Goal: Task Accomplishment & Management: Complete application form

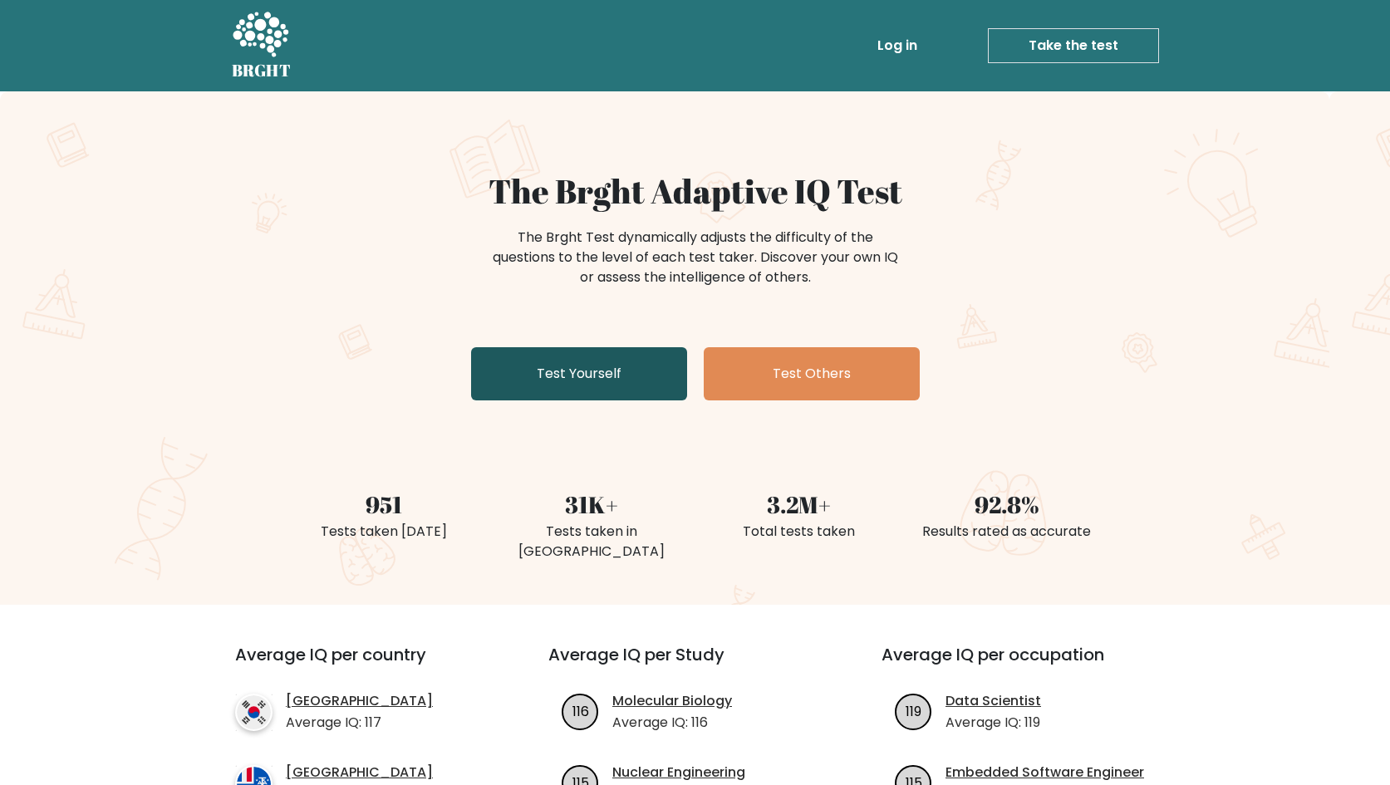
click at [601, 391] on link "Test Yourself" at bounding box center [579, 373] width 216 height 53
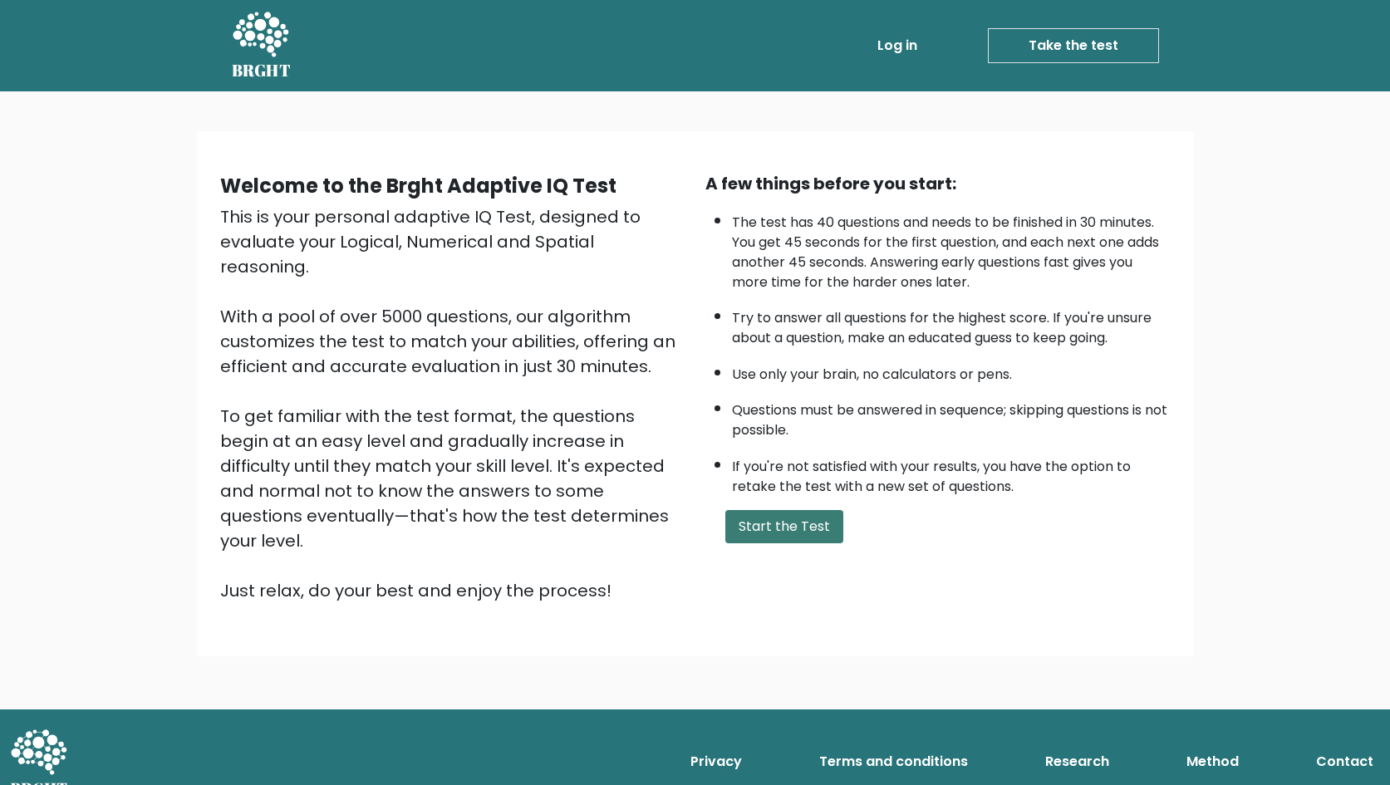
click at [763, 543] on button "Start the Test" at bounding box center [784, 526] width 118 height 33
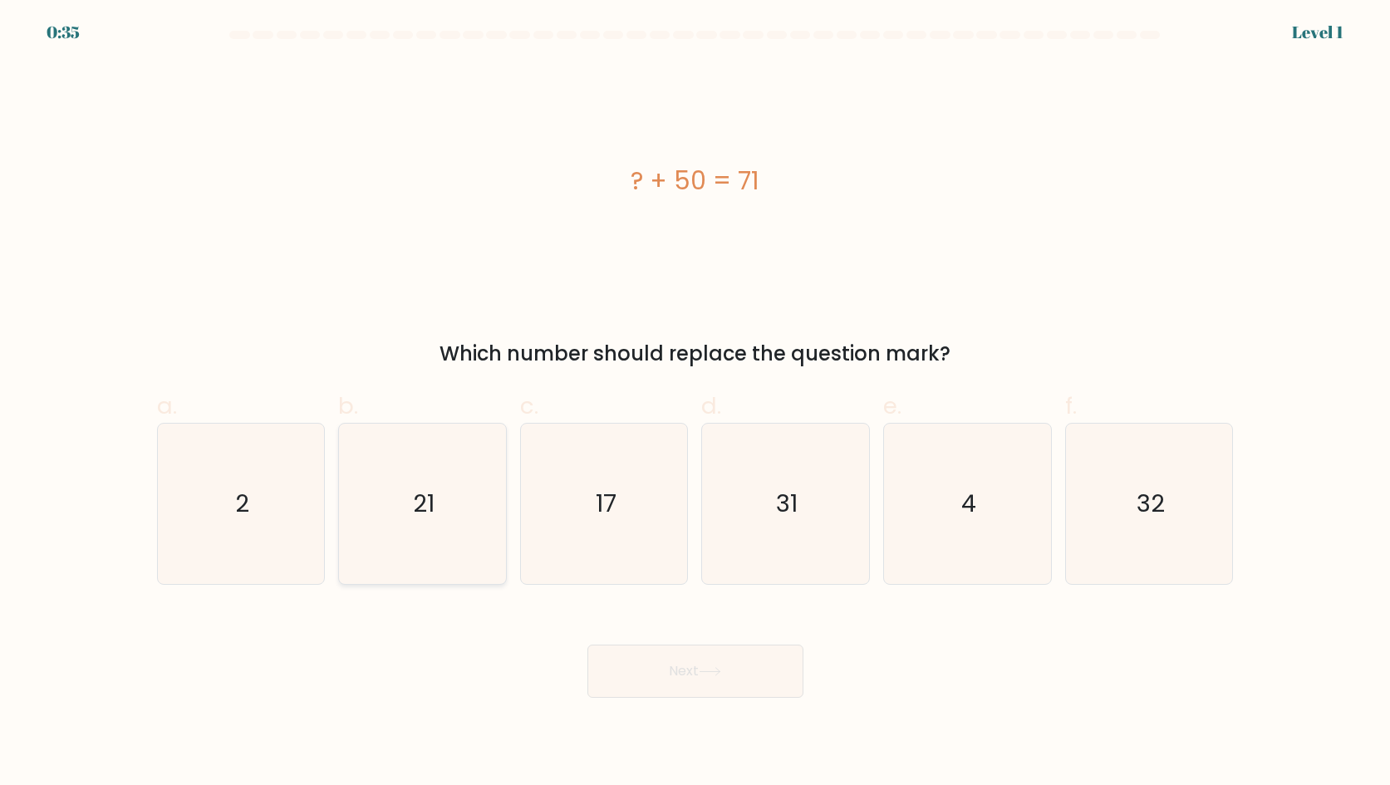
click at [419, 487] on text "21" at bounding box center [424, 503] width 22 height 33
click at [695, 404] on input "b. 21" at bounding box center [695, 398] width 1 height 11
radio input "true"
click at [690, 671] on button "Next" at bounding box center [695, 671] width 216 height 53
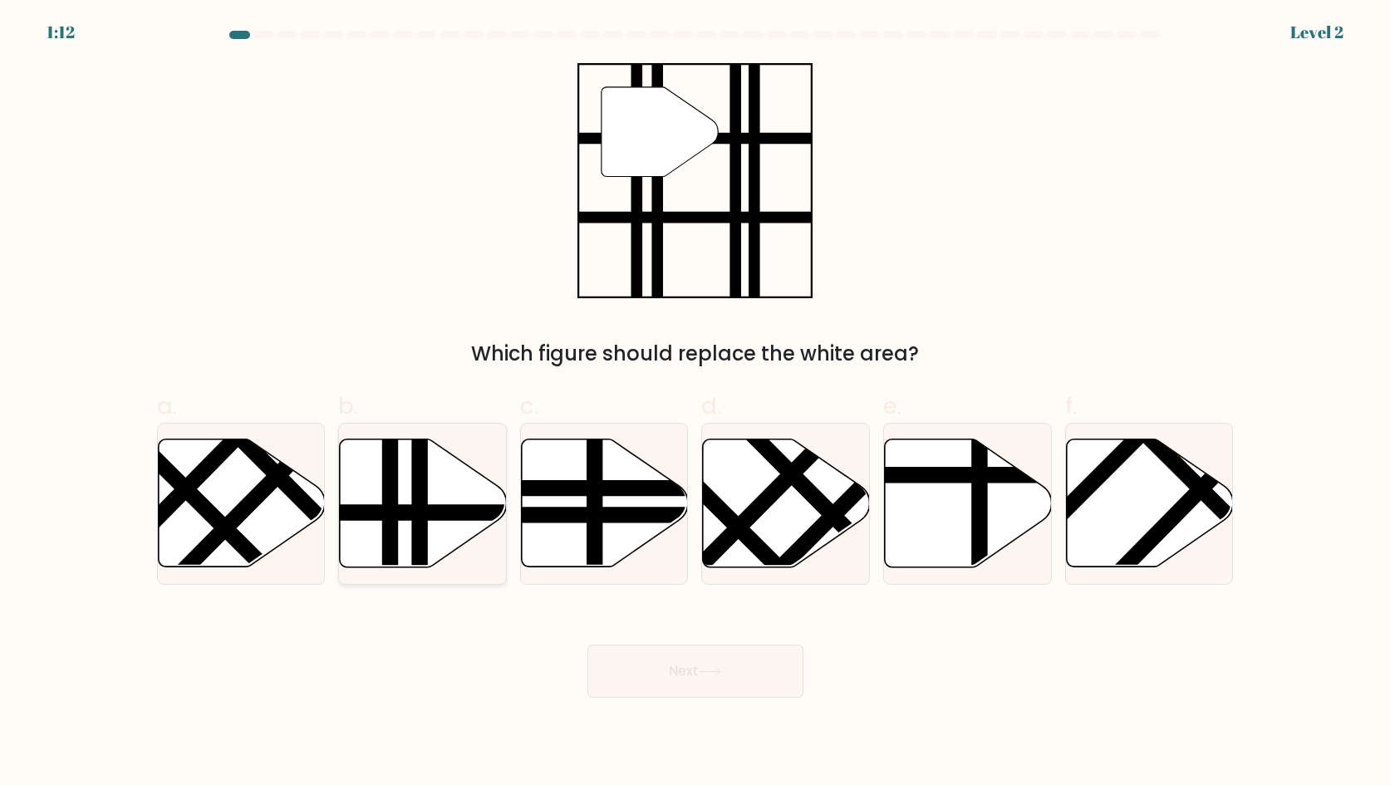
click at [391, 506] on line at bounding box center [391, 573] width 0 height 336
click at [695, 404] on input "b." at bounding box center [695, 398] width 1 height 11
radio input "true"
click at [659, 671] on button "Next" at bounding box center [695, 671] width 216 height 53
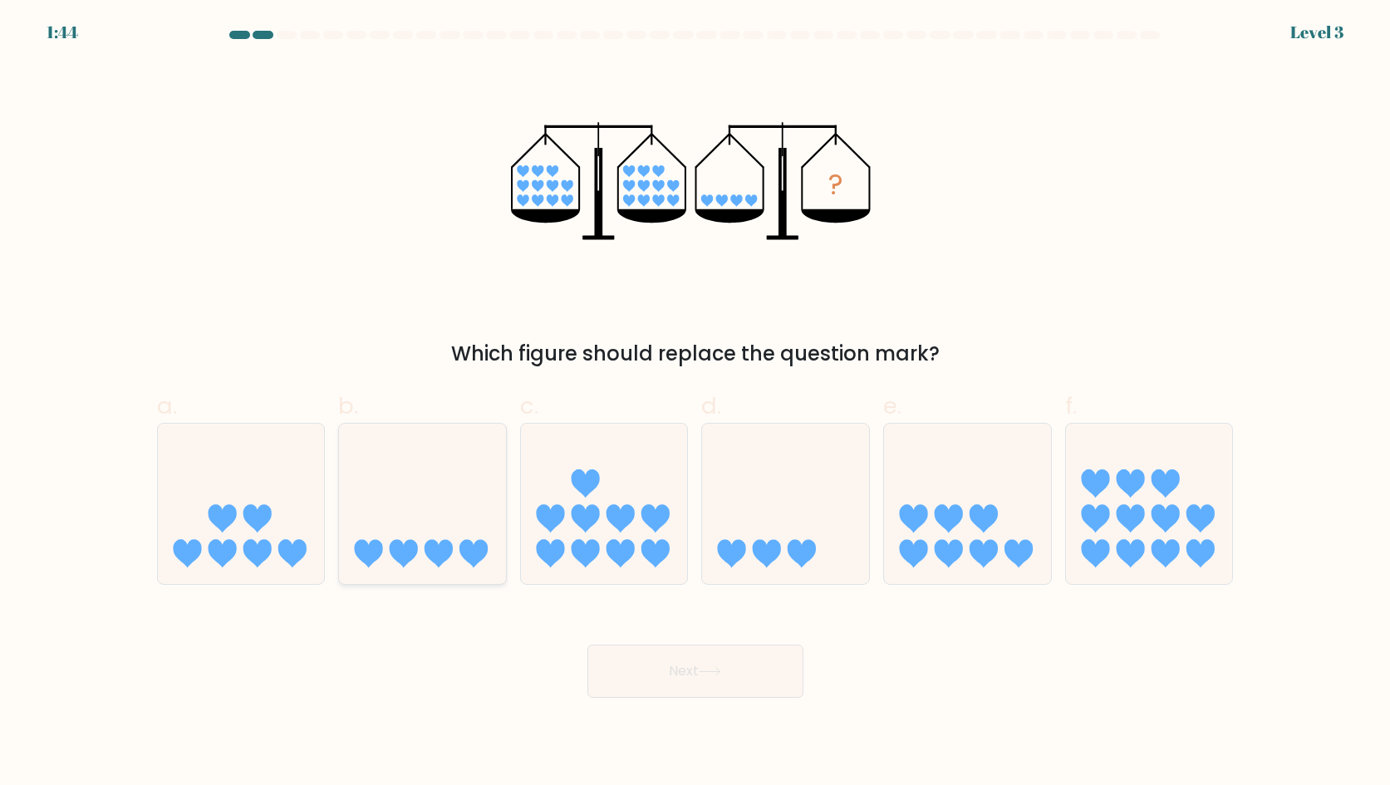
click at [440, 549] on icon at bounding box center [439, 554] width 28 height 28
click at [695, 404] on input "b." at bounding box center [695, 398] width 1 height 11
radio input "true"
click at [675, 675] on button "Next" at bounding box center [695, 671] width 216 height 53
click at [730, 671] on button "Next" at bounding box center [695, 671] width 216 height 53
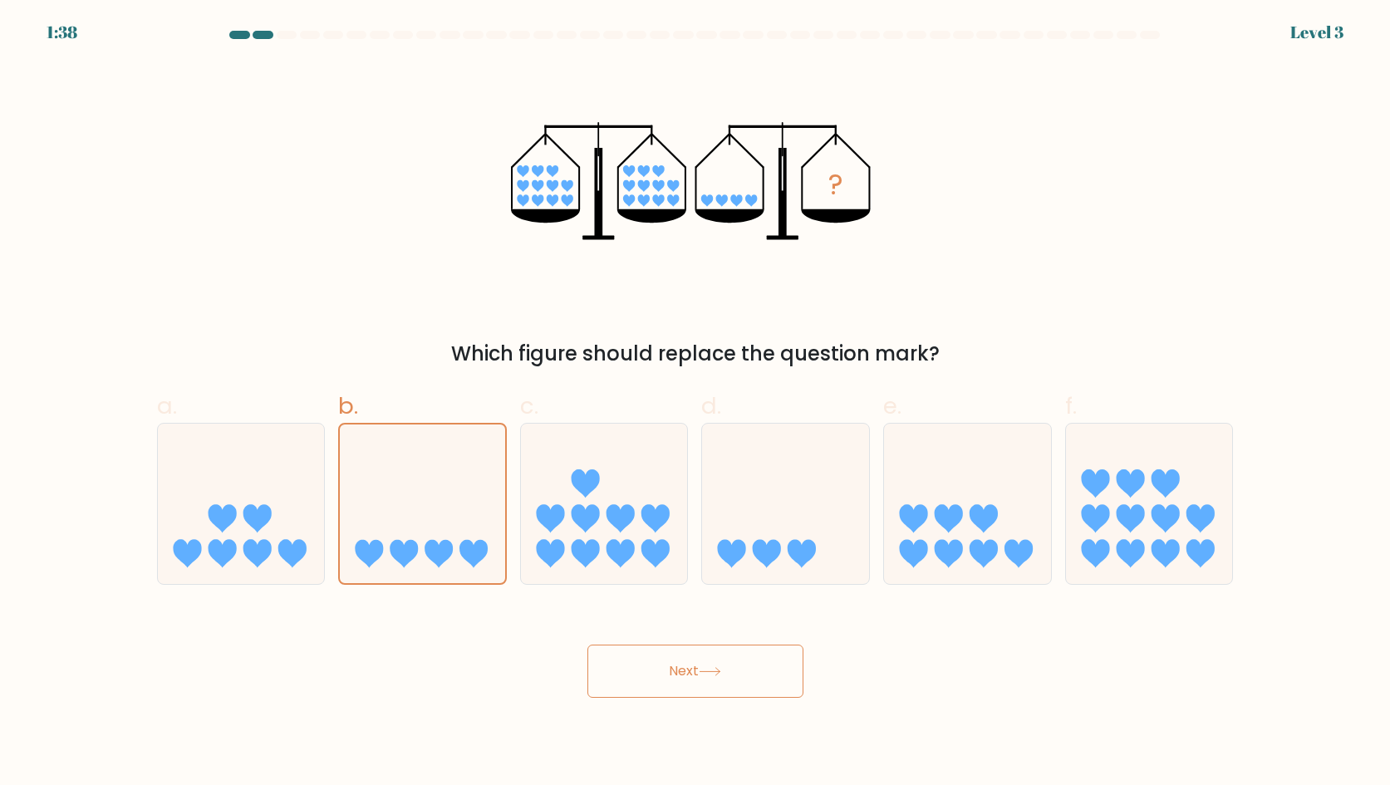
click at [638, 673] on button "Next" at bounding box center [695, 671] width 216 height 53
click at [670, 668] on button "Next" at bounding box center [695, 671] width 216 height 53
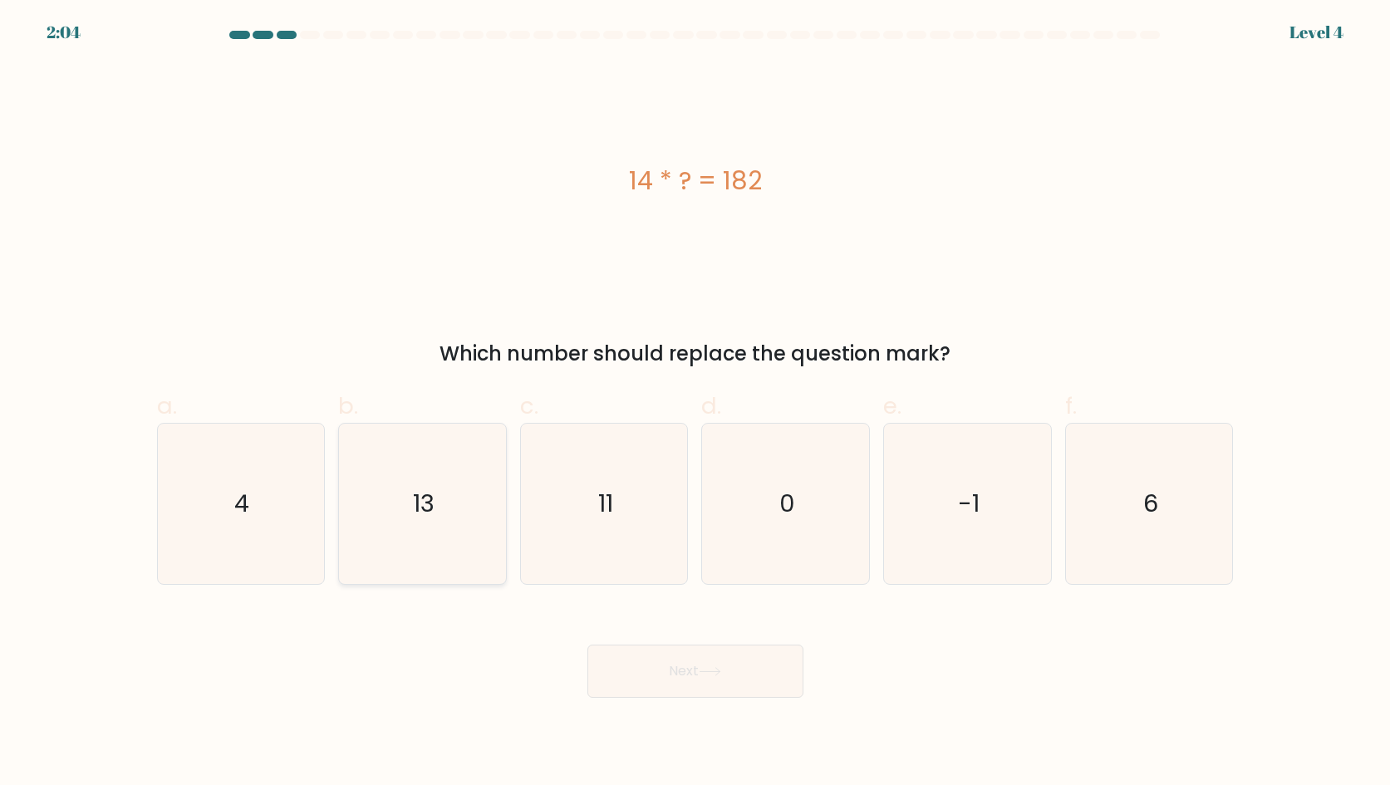
click at [430, 516] on text "13" at bounding box center [424, 503] width 22 height 33
click at [695, 404] on input "b. 13" at bounding box center [695, 398] width 1 height 11
radio input "true"
click at [709, 675] on icon at bounding box center [710, 671] width 22 height 9
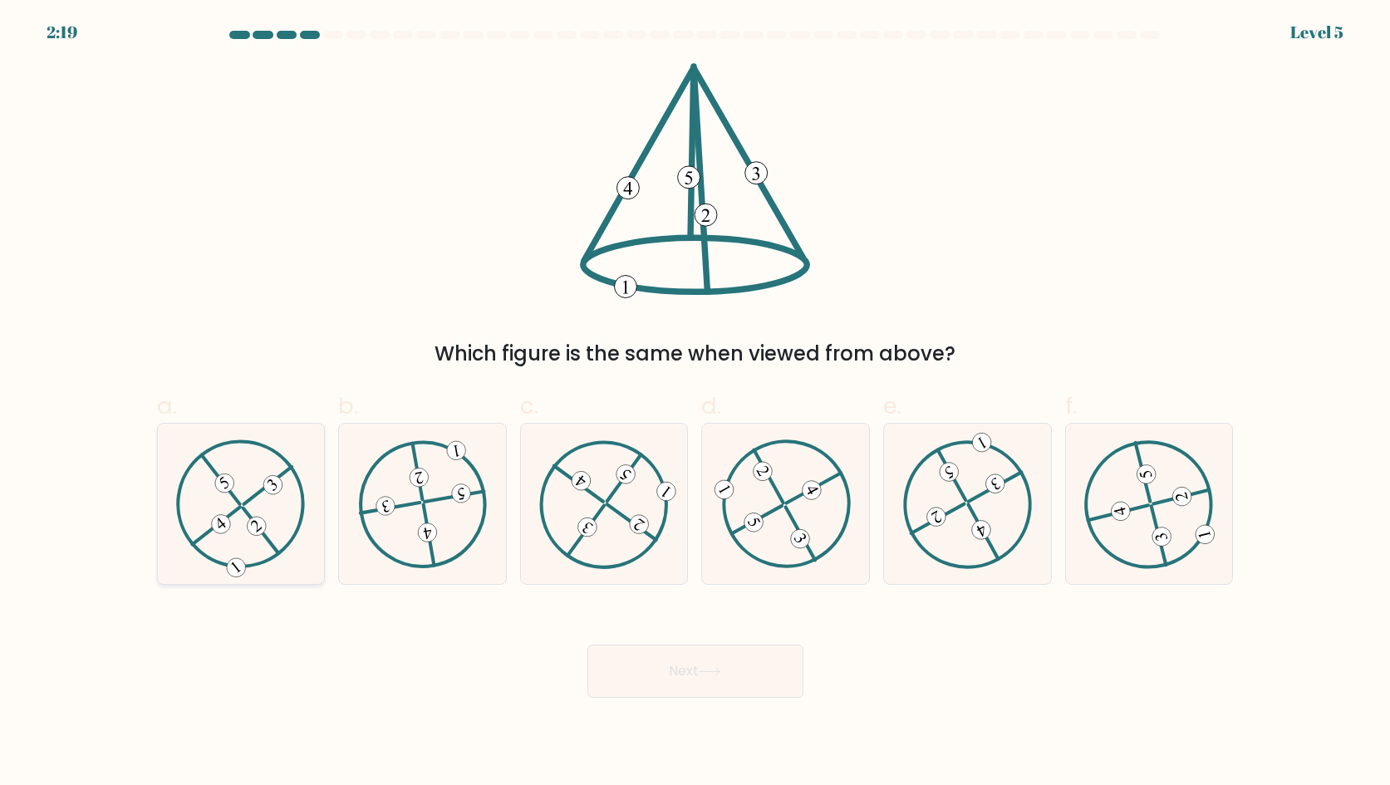
click at [207, 523] on icon at bounding box center [241, 504] width 130 height 128
click at [695, 404] on input "a." at bounding box center [695, 398] width 1 height 11
radio input "true"
click at [711, 690] on button "Next" at bounding box center [695, 671] width 216 height 53
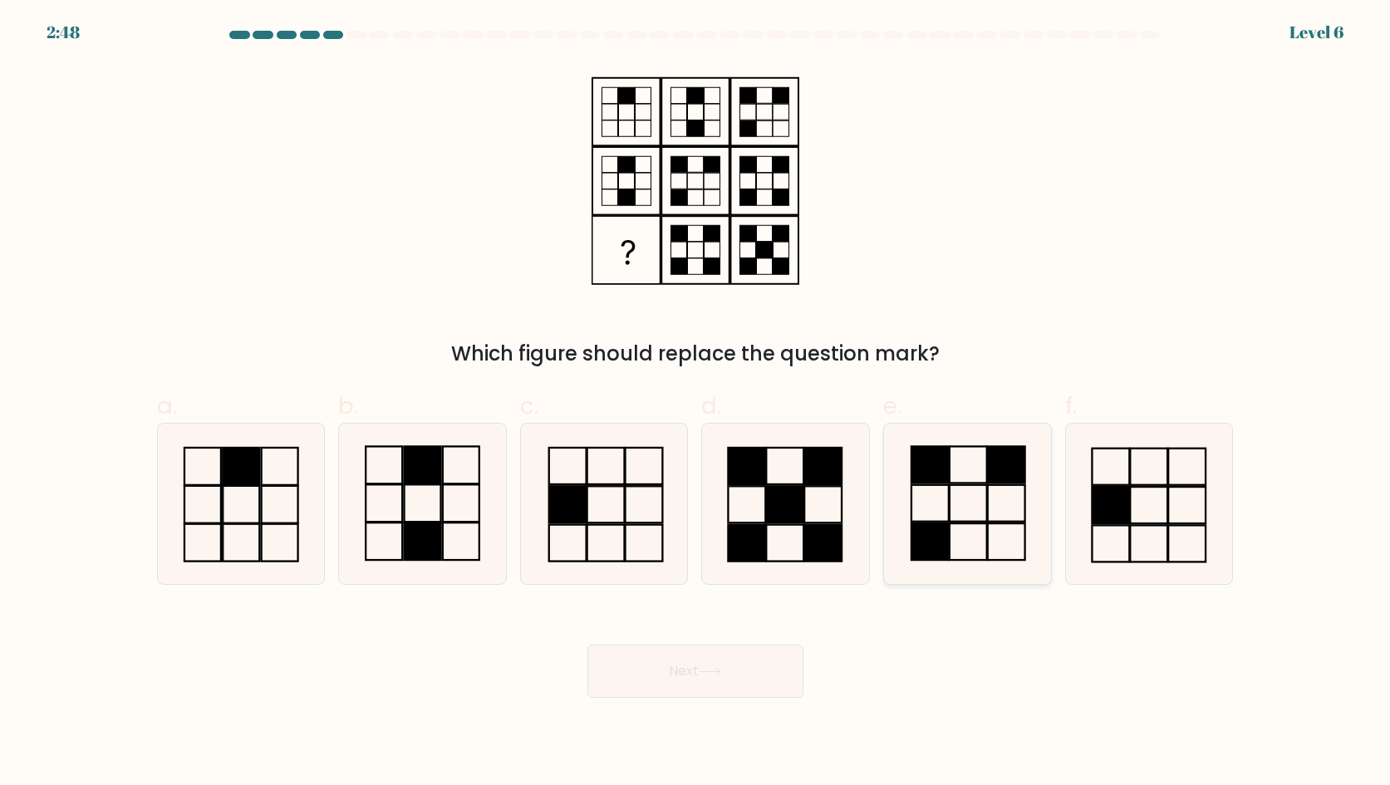
click at [975, 510] on icon at bounding box center [967, 504] width 160 height 160
click at [696, 404] on input "e." at bounding box center [695, 398] width 1 height 11
radio input "true"
click at [702, 676] on button "Next" at bounding box center [695, 671] width 216 height 53
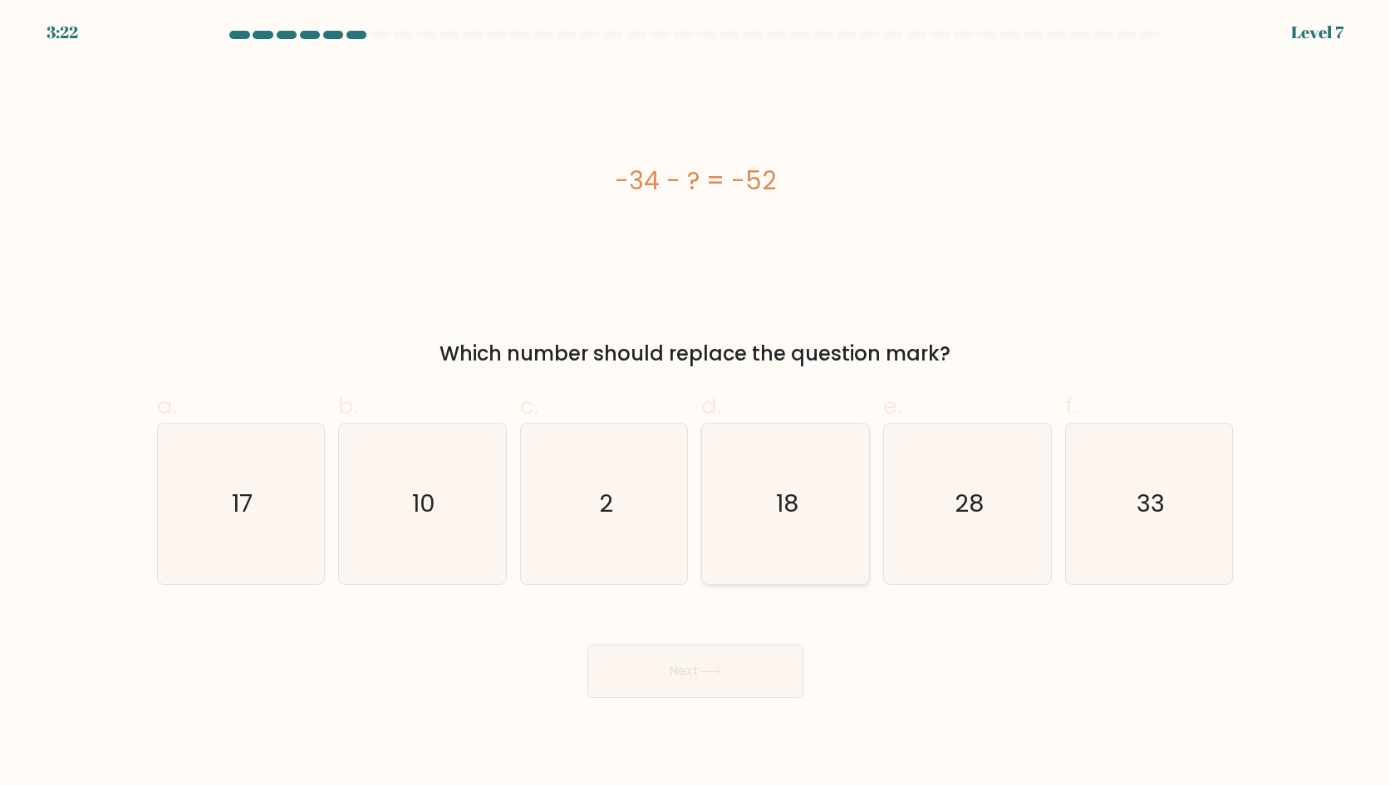
click at [808, 469] on icon "18" at bounding box center [785, 504] width 160 height 160
click at [696, 404] on input "d. 18" at bounding box center [695, 398] width 1 height 11
radio input "true"
click at [663, 669] on button "Next" at bounding box center [695, 671] width 216 height 53
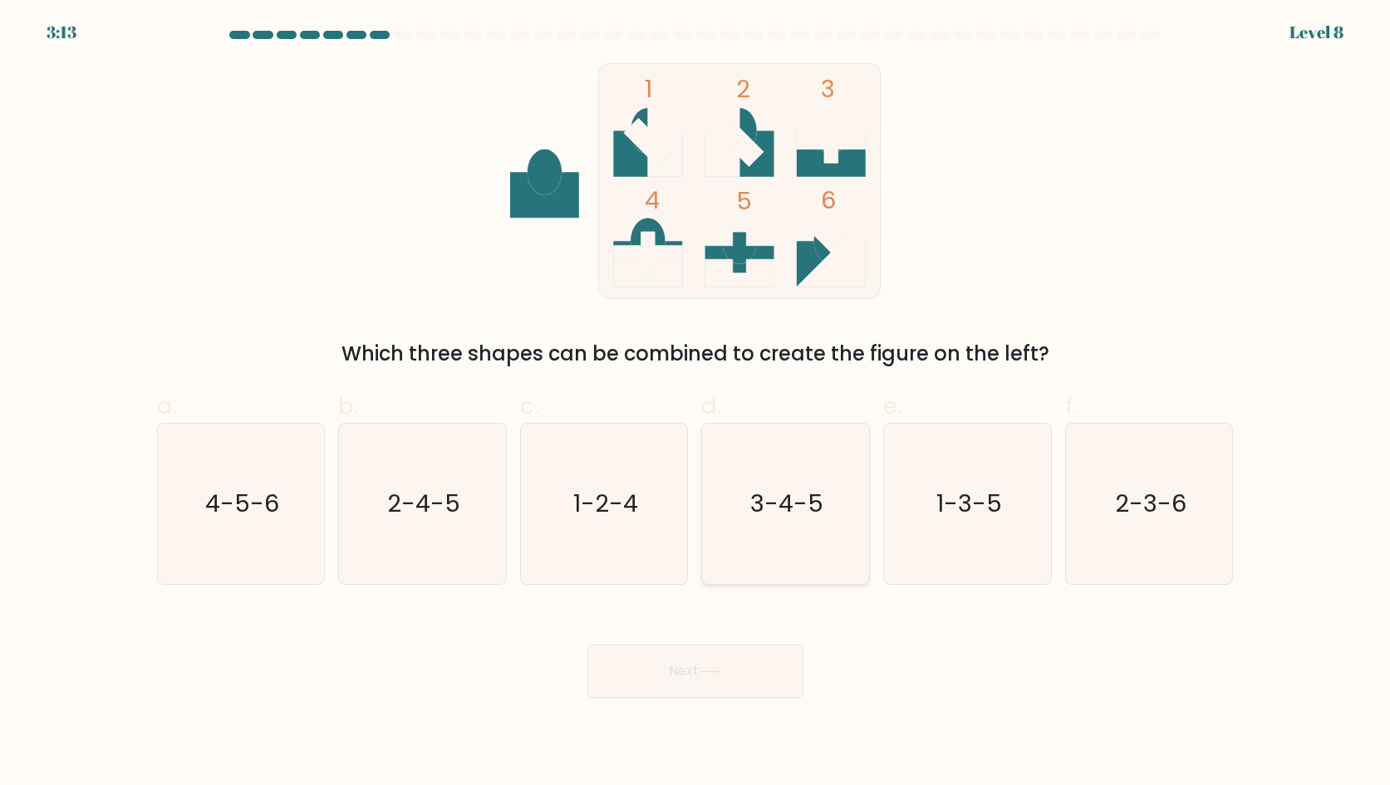
click at [783, 500] on text "3-4-5" at bounding box center [787, 503] width 73 height 33
click at [696, 404] on input "d. 3-4-5" at bounding box center [695, 398] width 1 height 11
radio input "true"
click at [667, 661] on button "Next" at bounding box center [695, 671] width 216 height 53
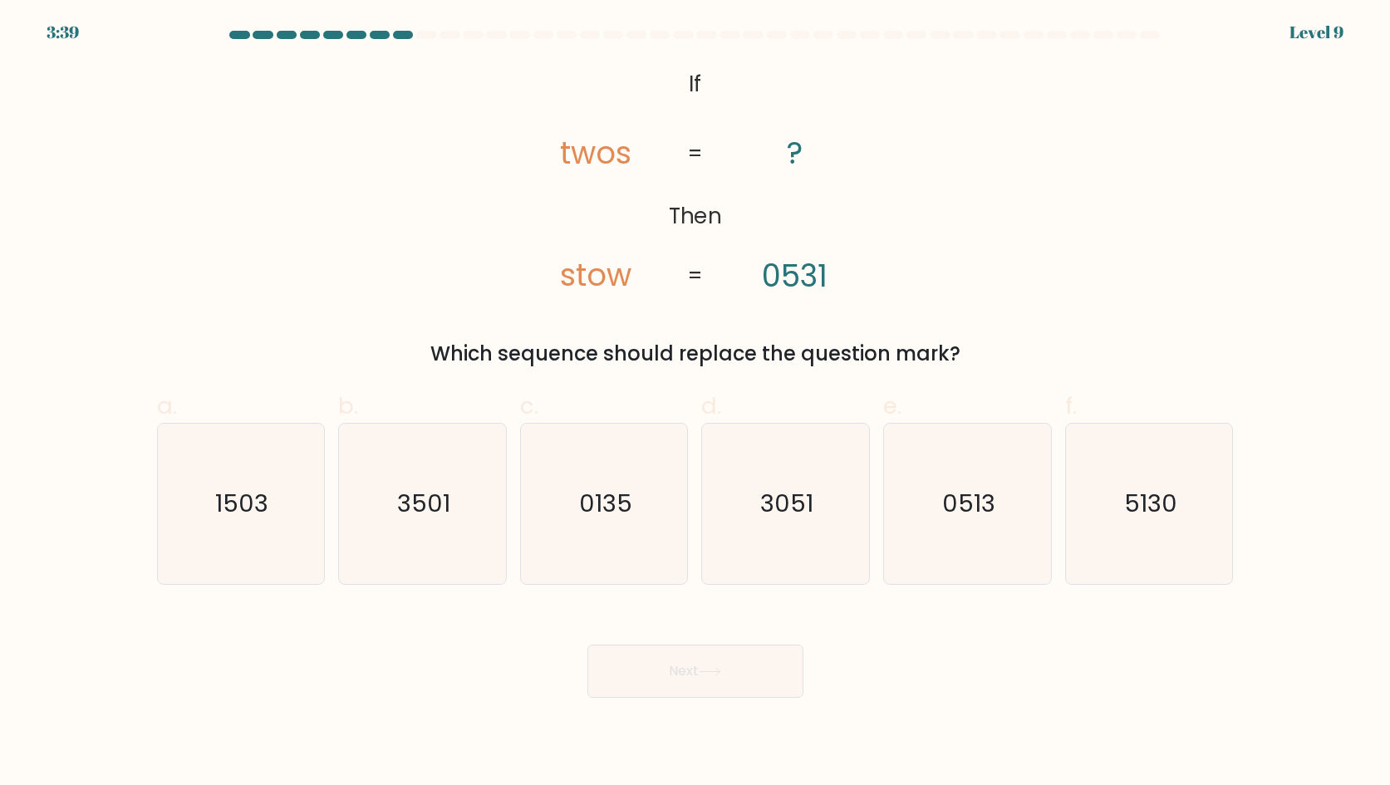
click at [583, 143] on icon "@import url('[URL][DOMAIN_NAME]); If Then twos stow ? 0531 = =" at bounding box center [694, 181] width 382 height 236
click at [621, 161] on icon "@import url('[URL][DOMAIN_NAME]); If Then twos stow ? 0531 = =" at bounding box center [694, 181] width 382 height 236
click at [248, 501] on text "1503" at bounding box center [242, 503] width 53 height 33
click at [695, 404] on input "a. 1503" at bounding box center [695, 398] width 1 height 11
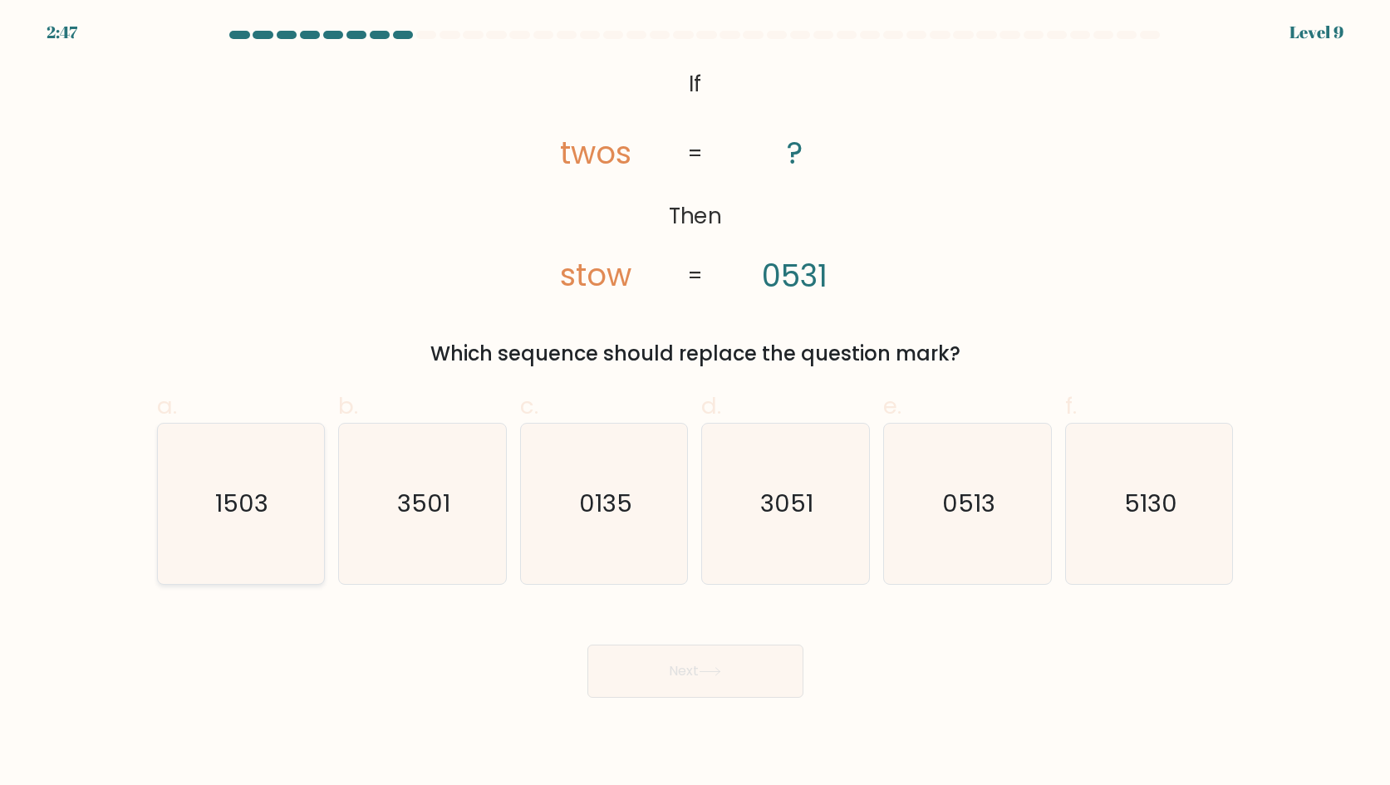
radio input "true"
click at [641, 667] on button "Next" at bounding box center [695, 671] width 216 height 53
